Goal: Register for event/course

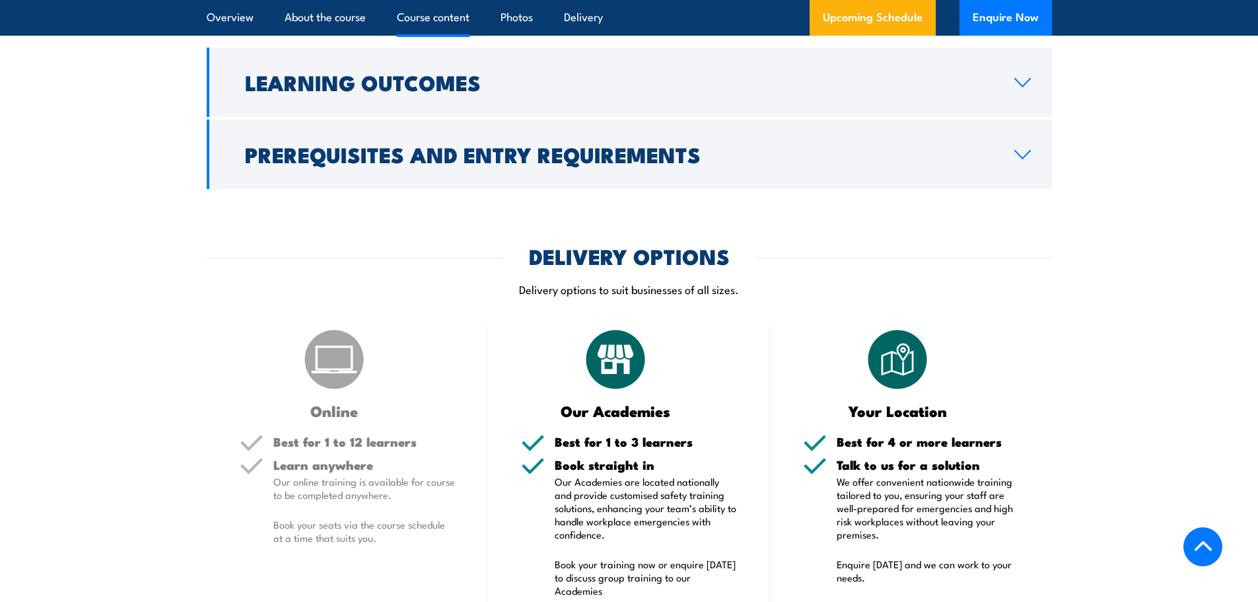
scroll to position [1387, 0]
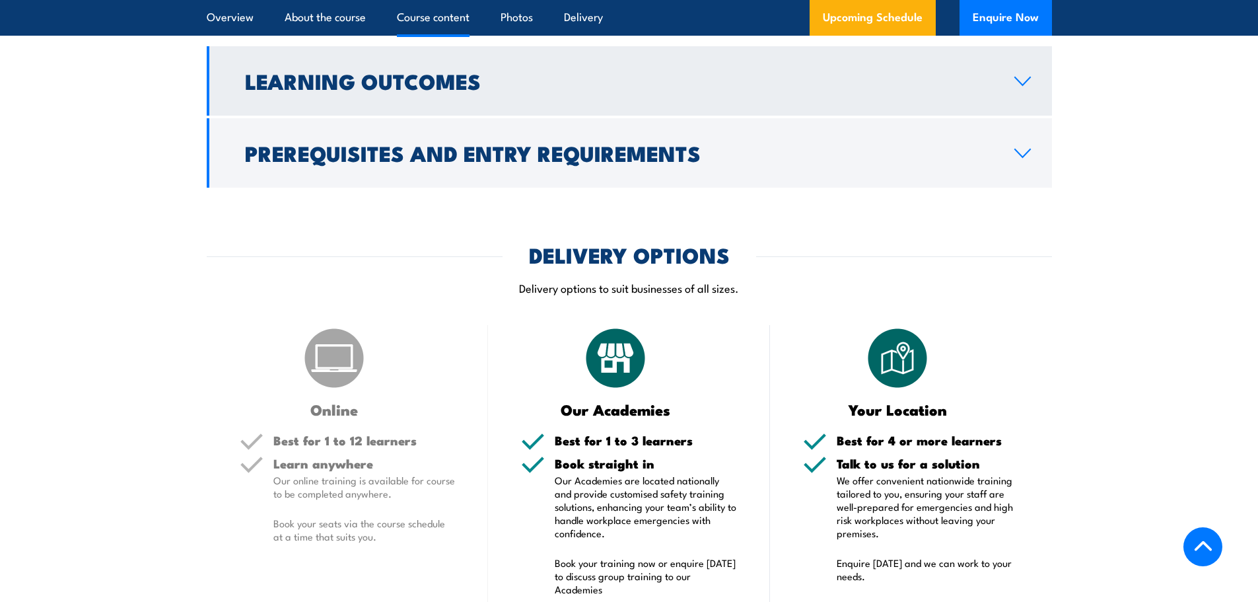
click at [1031, 87] on link "Learning Outcomes" at bounding box center [630, 80] width 846 height 69
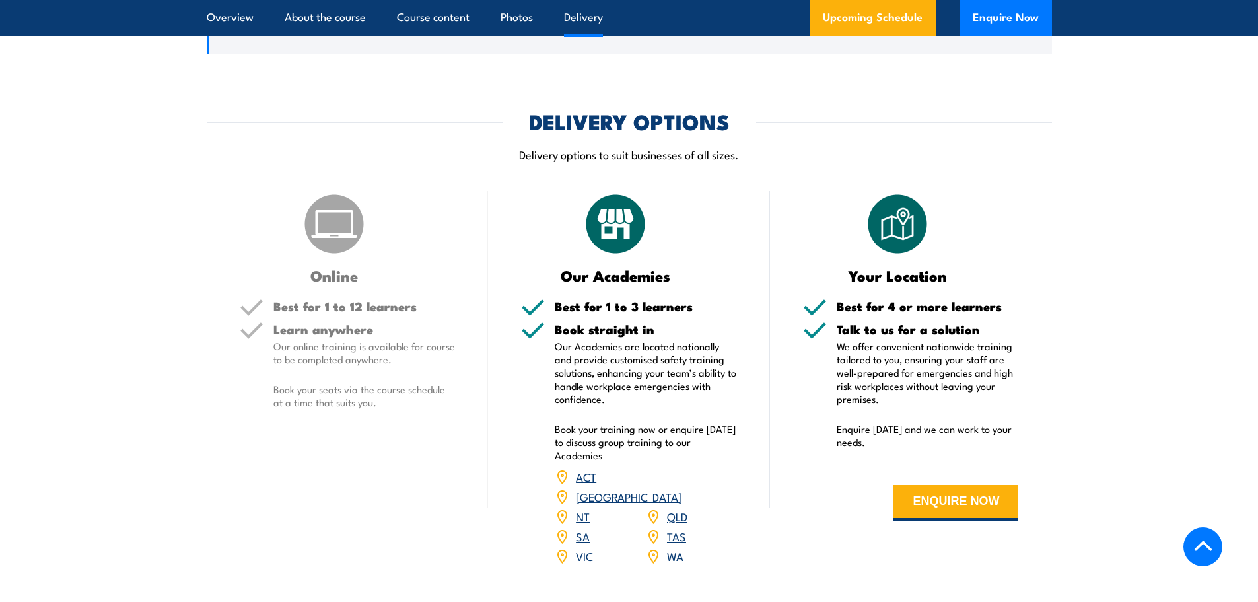
scroll to position [1489, 0]
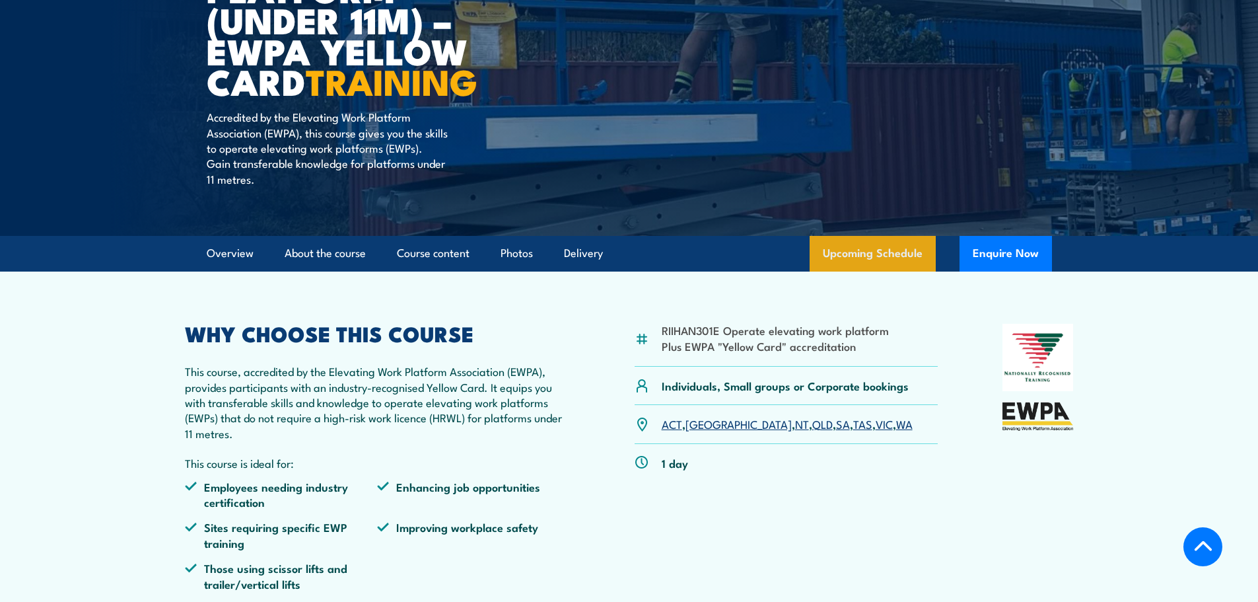
click at [864, 246] on link "Upcoming Schedule" at bounding box center [873, 254] width 126 height 36
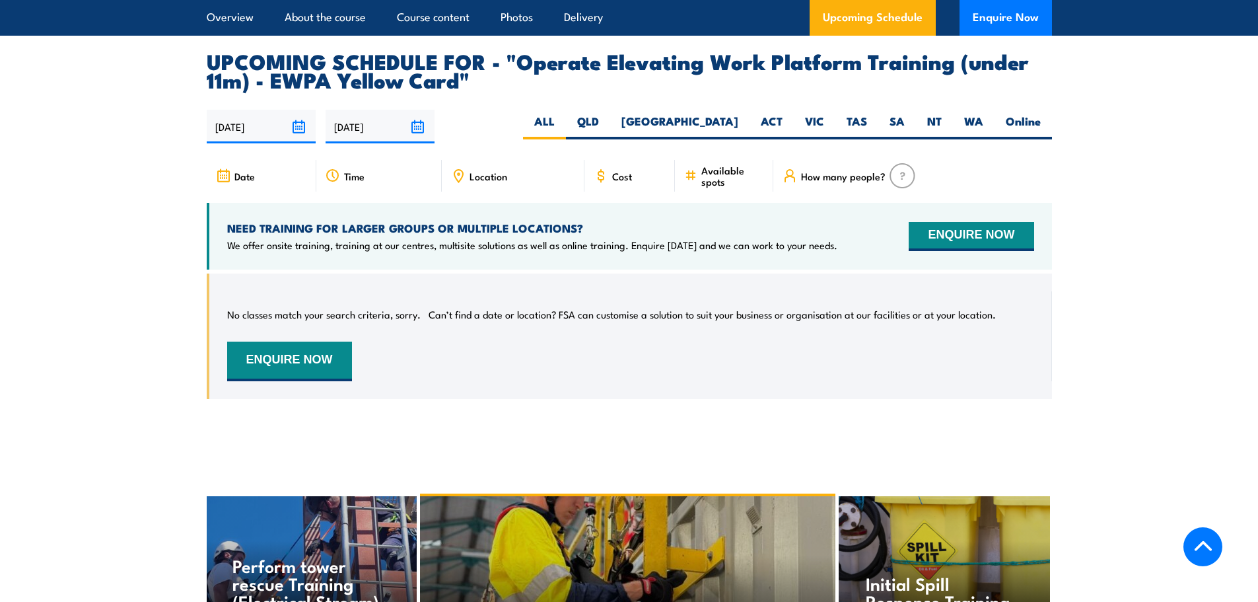
scroll to position [2095, 0]
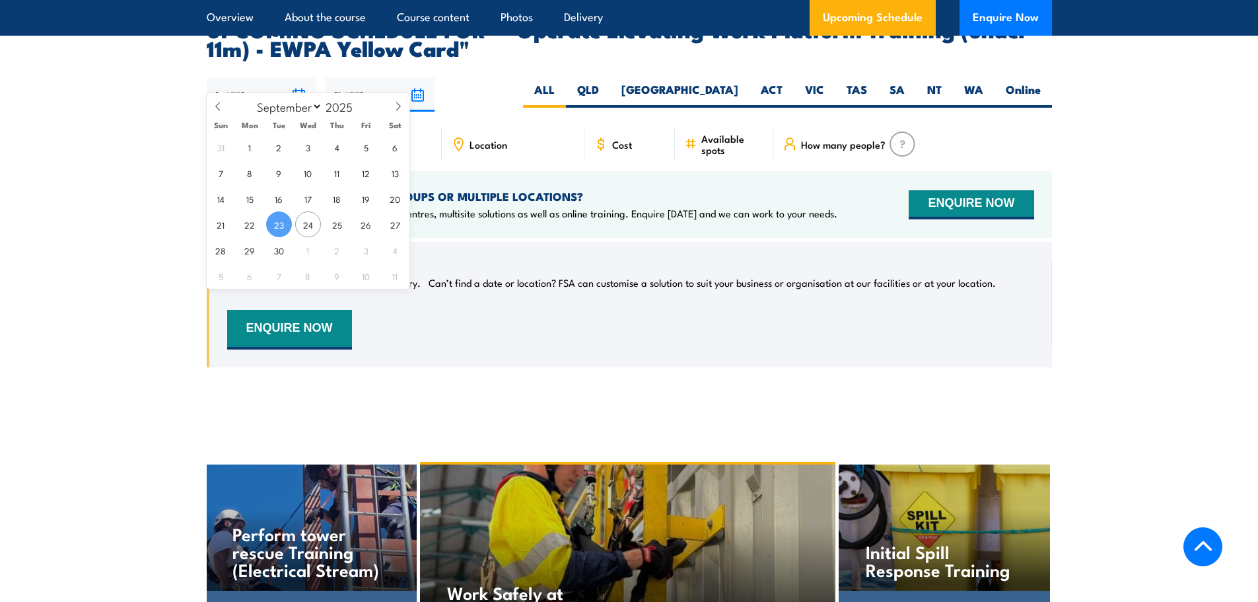
click at [229, 78] on input "23/09/2025" at bounding box center [261, 95] width 109 height 34
click at [254, 252] on span "29" at bounding box center [250, 250] width 26 height 26
type input "29/09/2025"
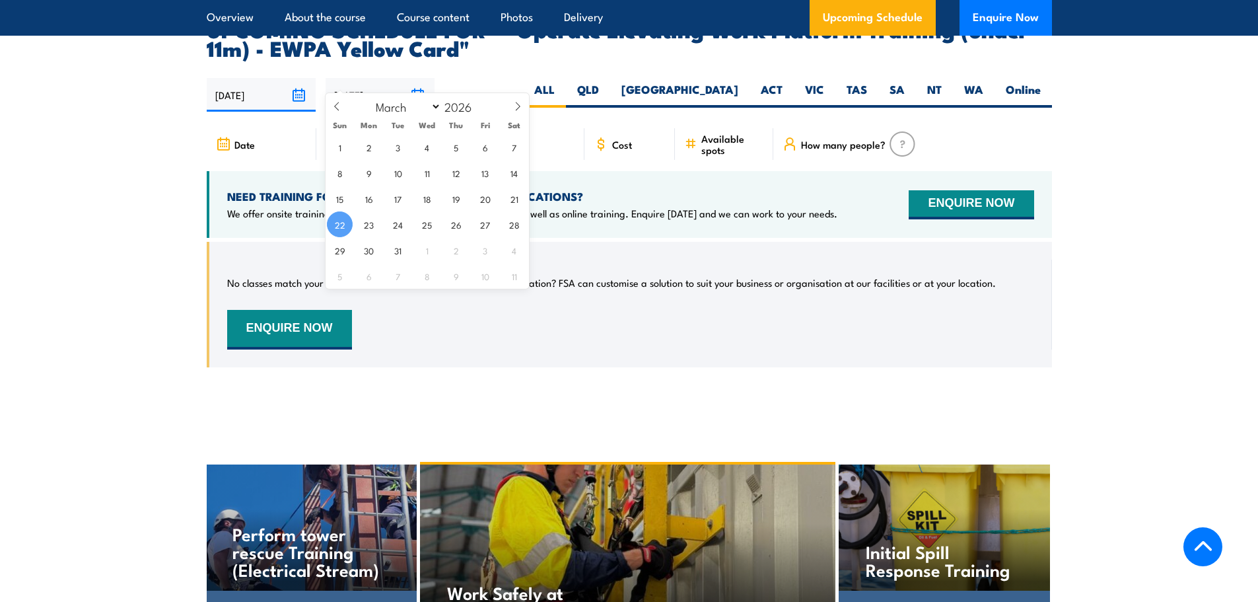
click at [419, 78] on input "[DATE]" at bounding box center [380, 95] width 109 height 34
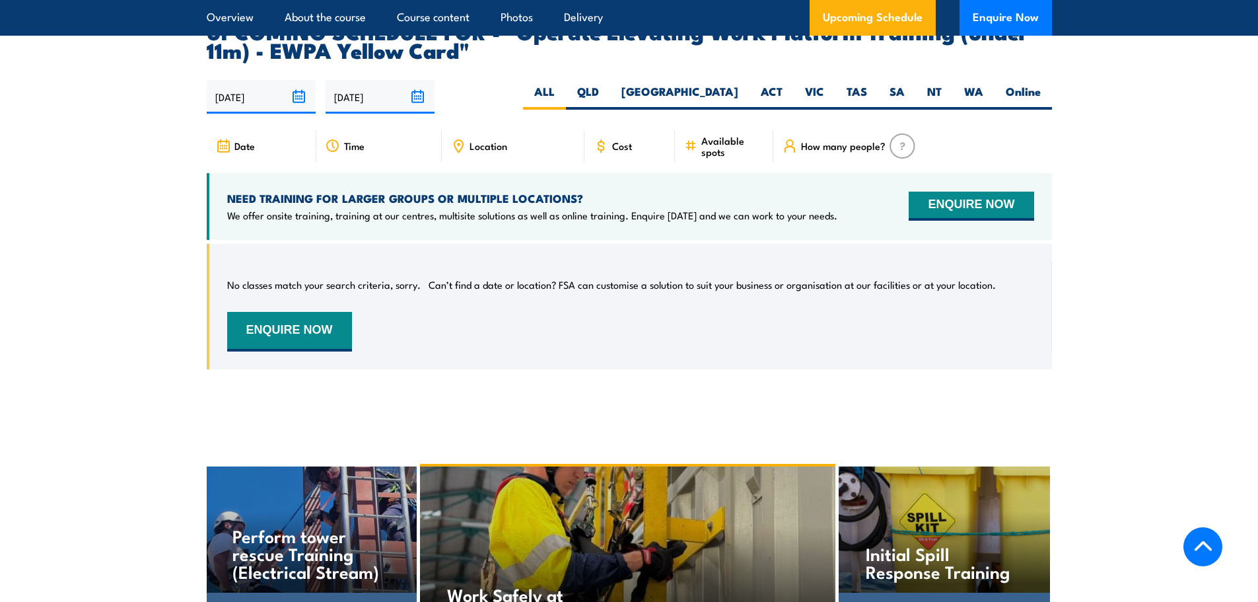
scroll to position [2142, 0]
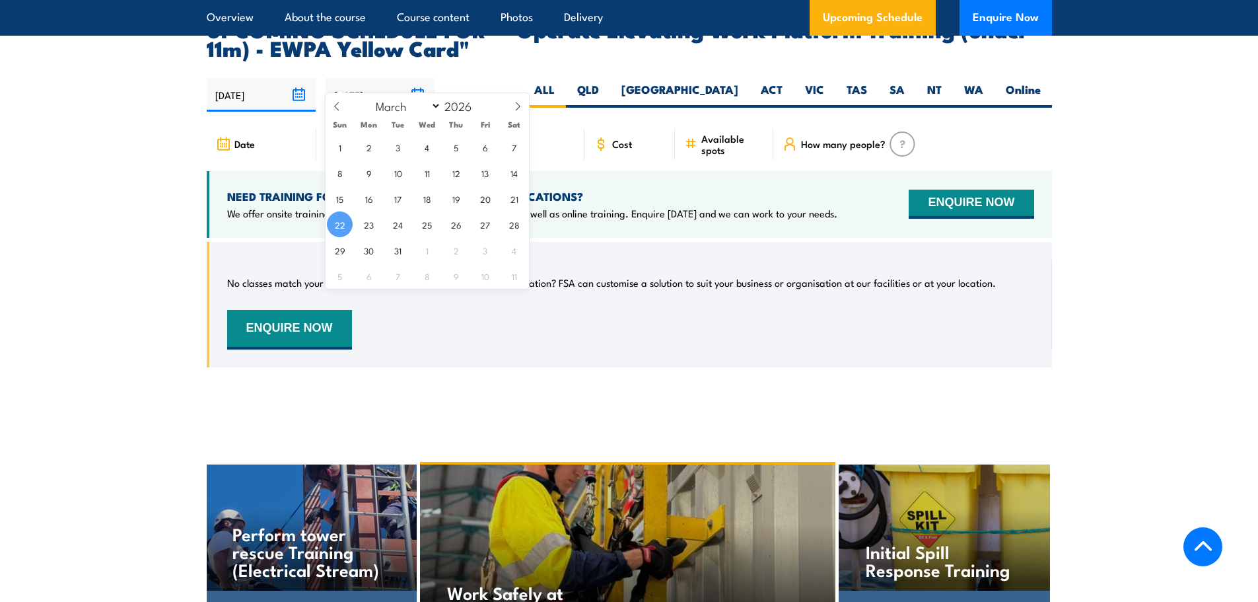
click at [421, 78] on input "[DATE]" at bounding box center [380, 95] width 109 height 34
click at [336, 104] on icon at bounding box center [336, 106] width 9 height 9
select select "0"
click at [336, 104] on icon at bounding box center [336, 106] width 9 height 9
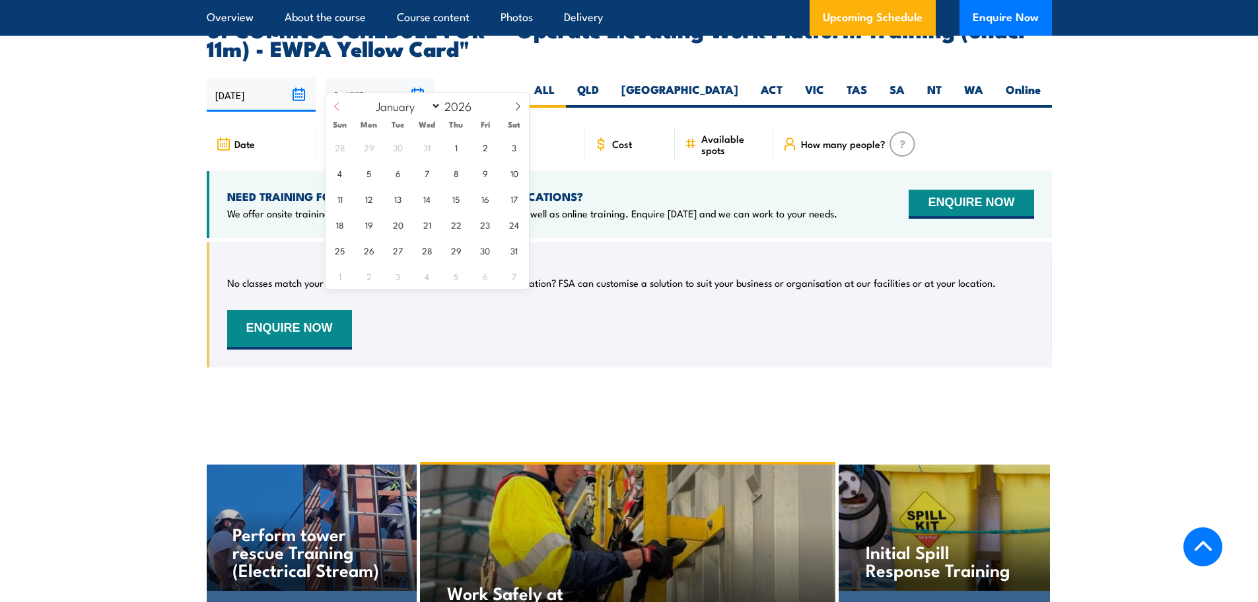
type input "2025"
click at [336, 104] on icon at bounding box center [336, 106] width 9 height 9
select select "9"
click at [486, 146] on span "3" at bounding box center [485, 147] width 26 height 26
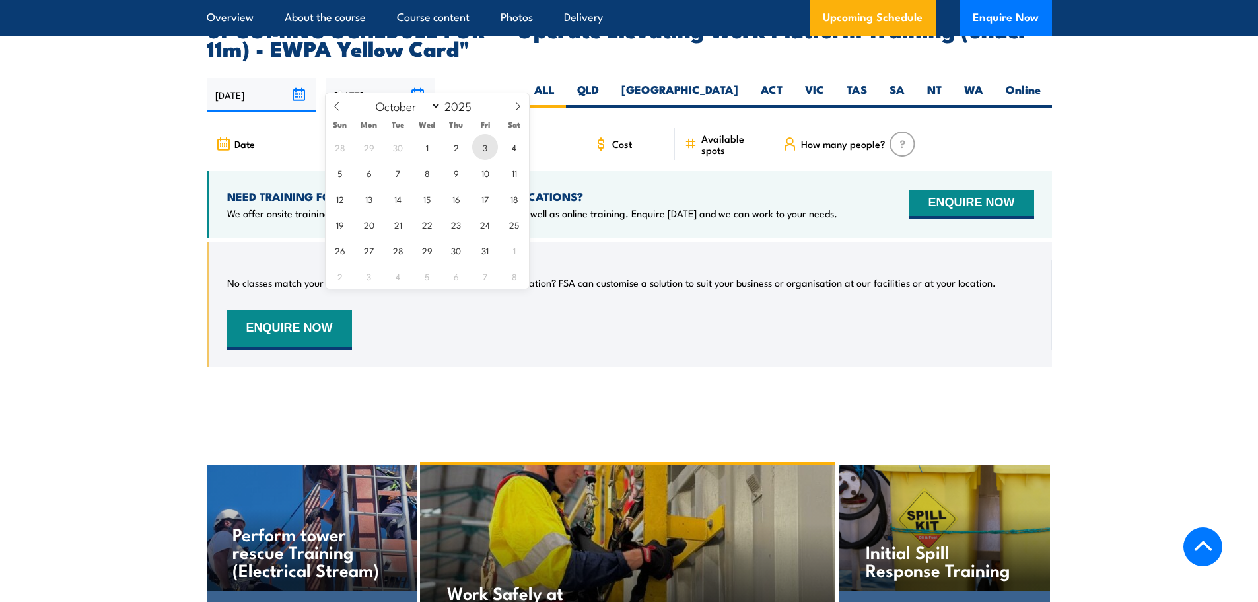
type input "03/10/2025"
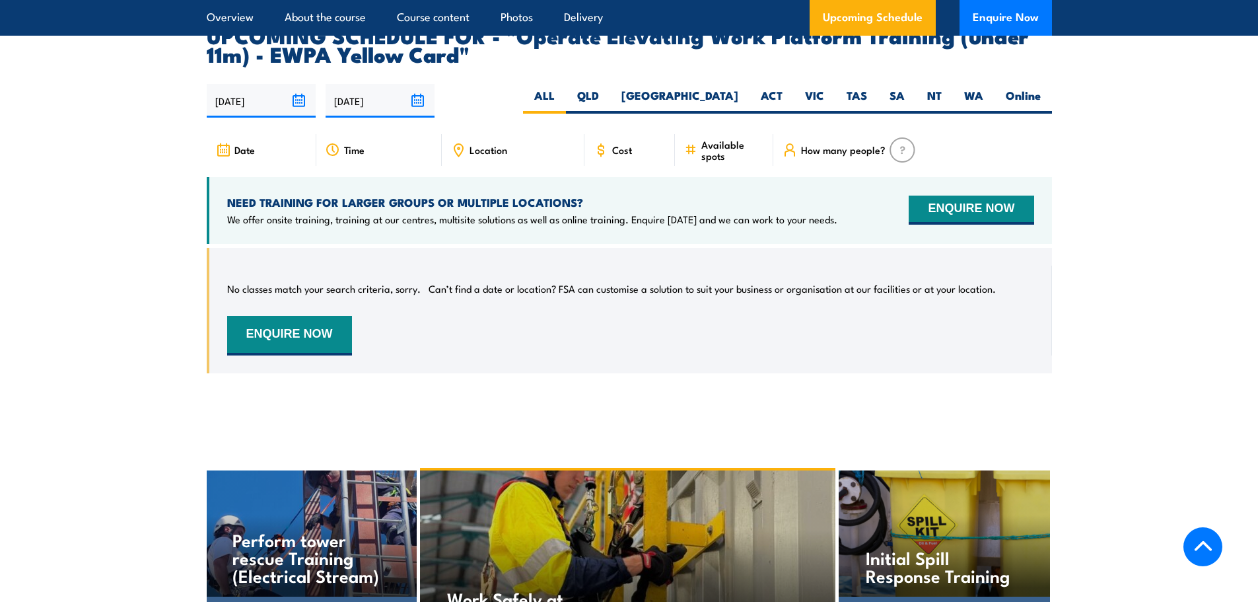
scroll to position [2142, 0]
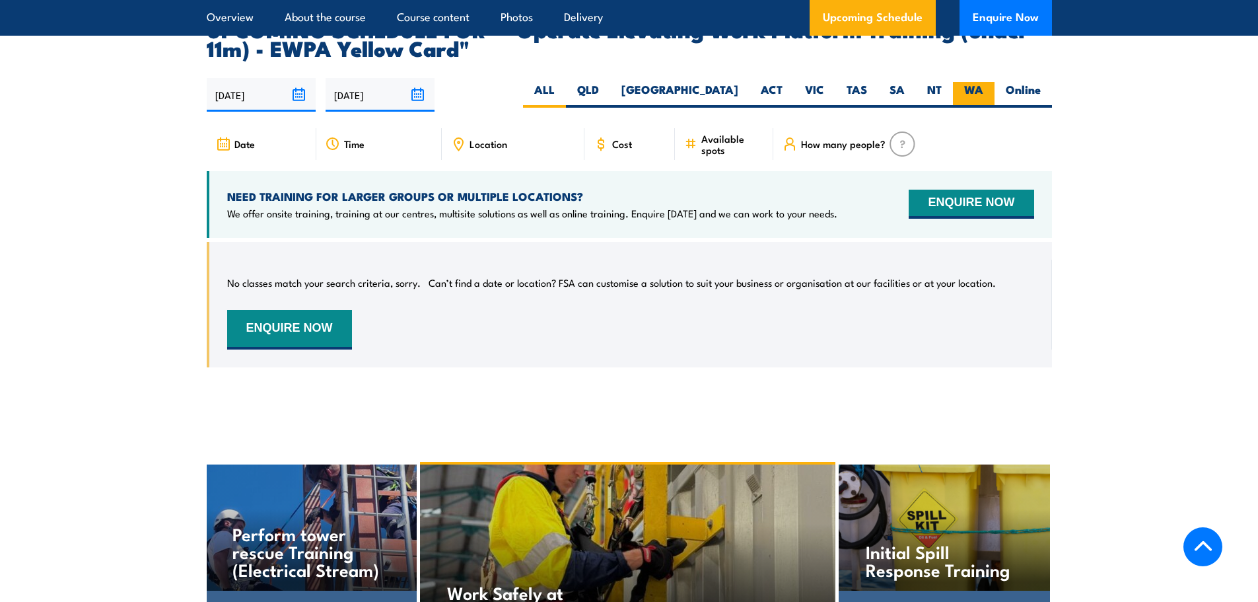
click at [962, 82] on label "WA" at bounding box center [974, 95] width 42 height 26
click at [984, 82] on input "WA" at bounding box center [988, 86] width 9 height 9
radio input "true"
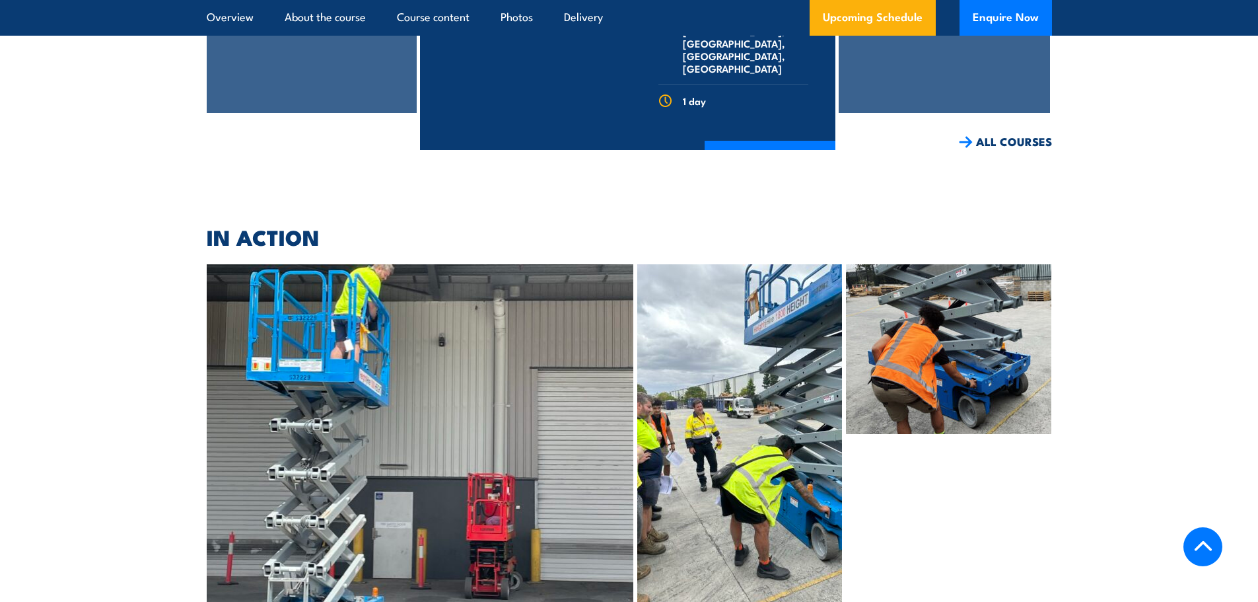
scroll to position [2868, 0]
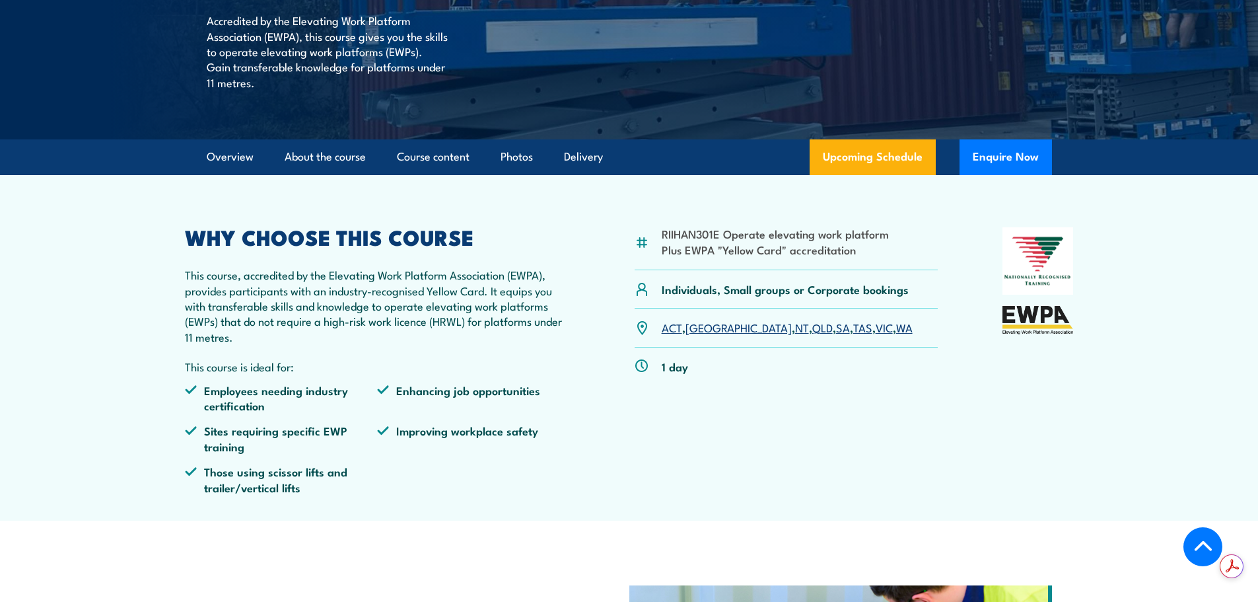
click at [896, 328] on link "WA" at bounding box center [904, 327] width 17 height 16
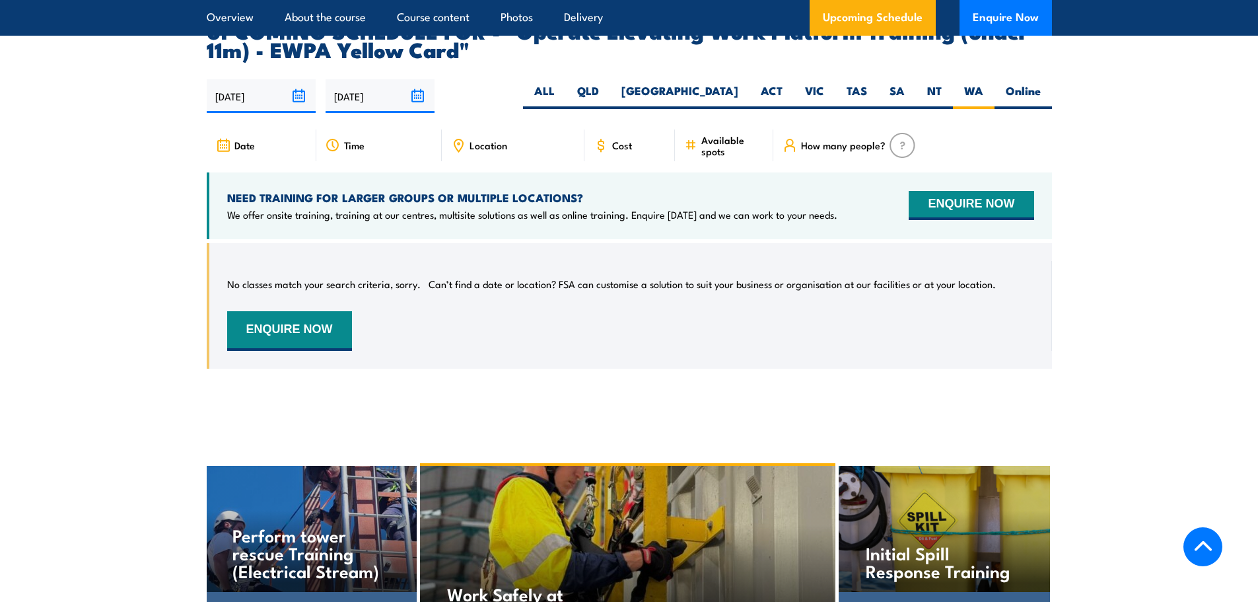
scroll to position [2142, 0]
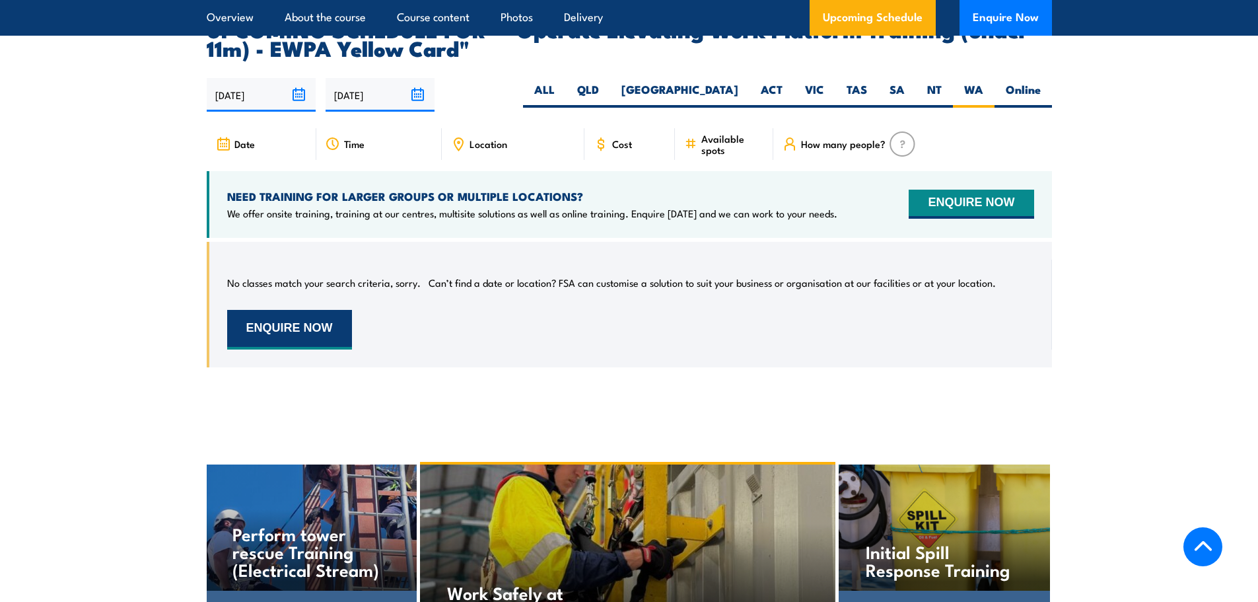
click at [328, 310] on button "ENQUIRE NOW" at bounding box center [289, 330] width 125 height 40
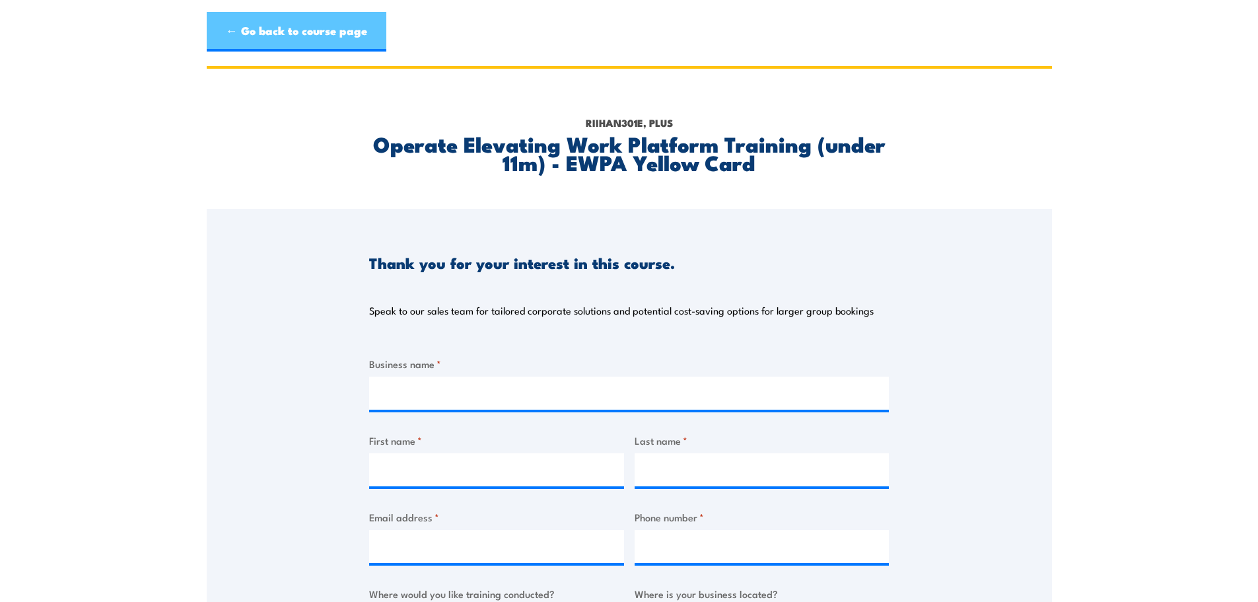
click at [299, 39] on link "← Go back to course page" at bounding box center [297, 32] width 180 height 40
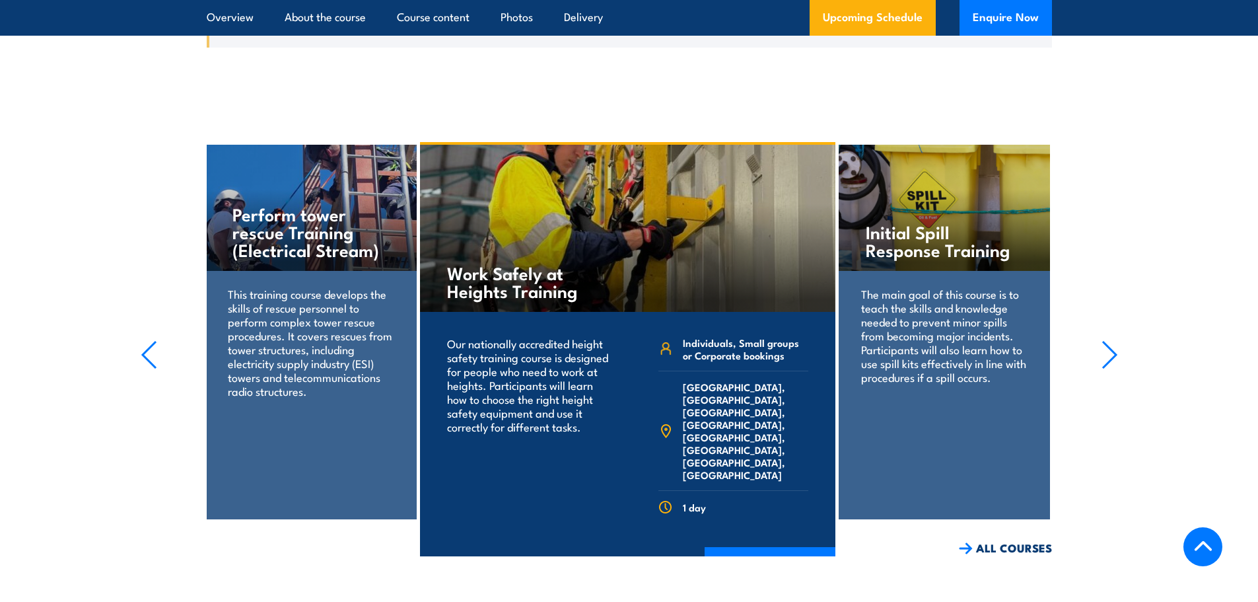
scroll to position [2472, 0]
